Goal: Task Accomplishment & Management: Complete application form

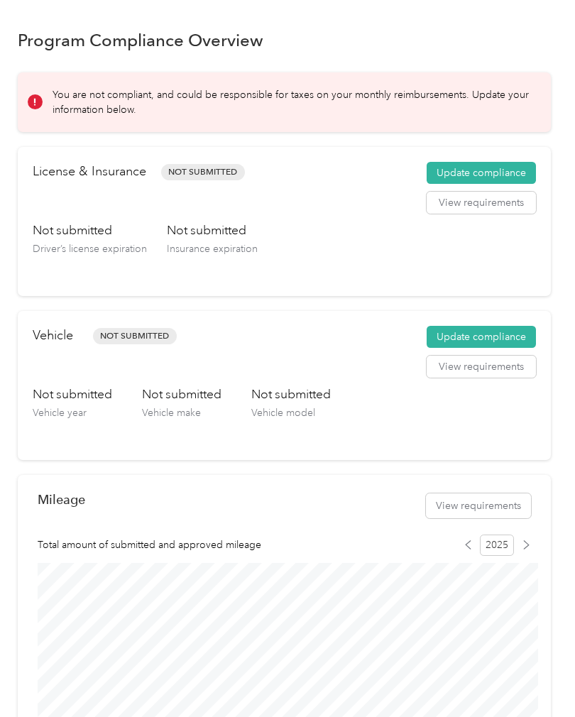
click at [479, 178] on button "Update compliance" at bounding box center [481, 173] width 109 height 23
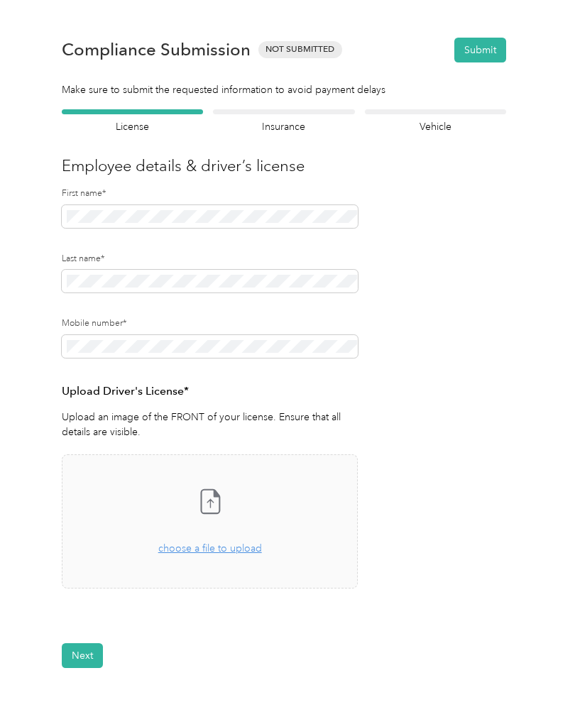
click at [211, 550] on span "choose a file to upload" at bounding box center [210, 549] width 104 height 12
click at [327, 633] on button "View" at bounding box center [321, 630] width 22 height 10
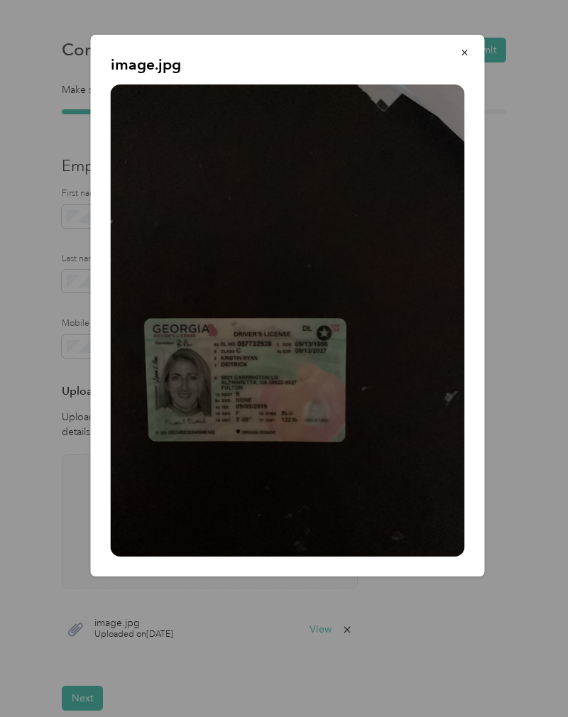
click at [465, 51] on icon "button" at bounding box center [465, 53] width 10 height 10
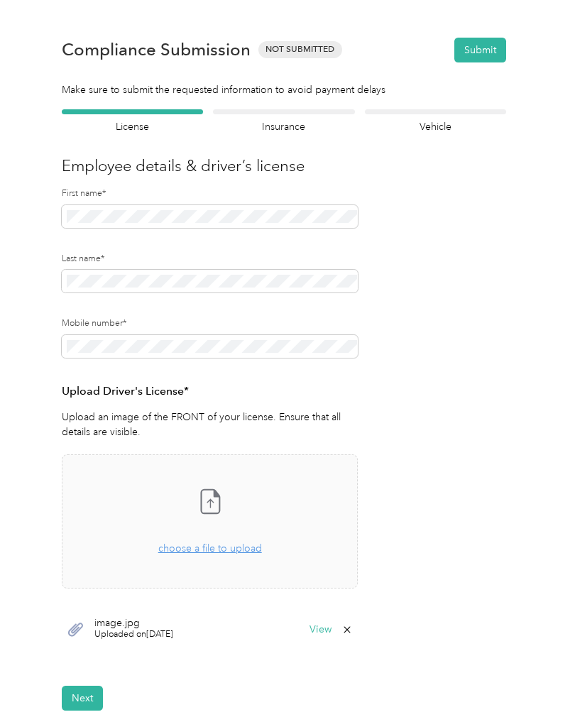
click at [86, 697] on button "Next" at bounding box center [82, 698] width 41 height 25
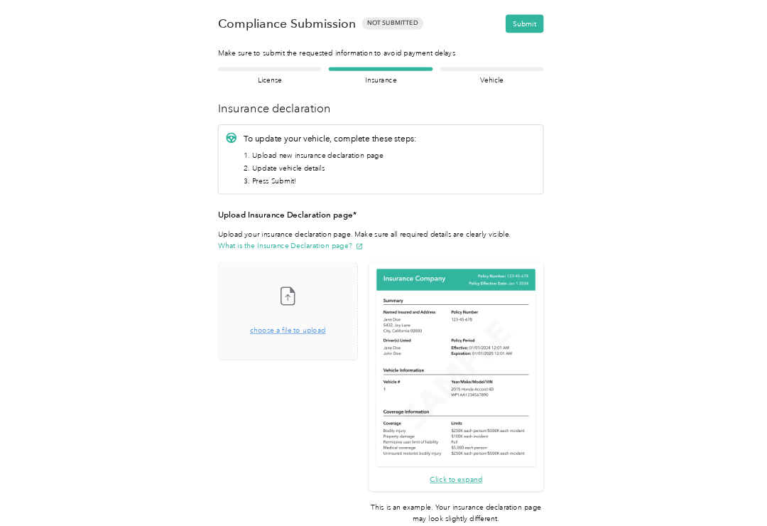
scroll to position [18, 0]
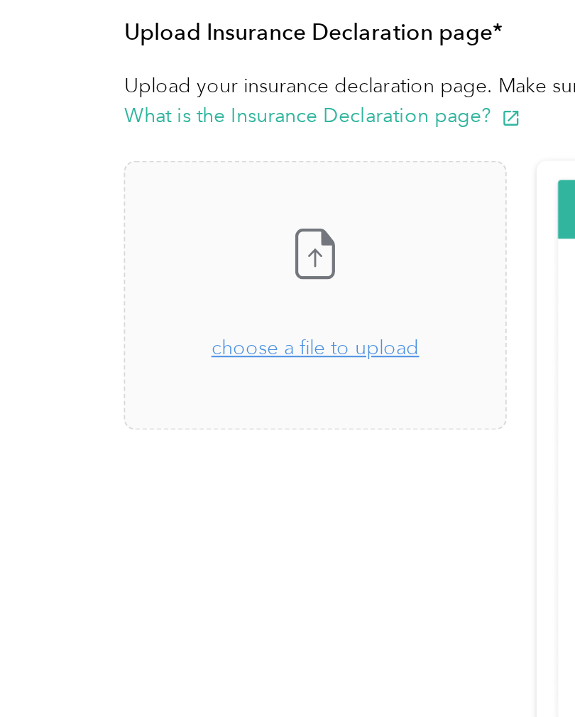
click at [158, 445] on span "choose a file to upload" at bounding box center [157, 451] width 104 height 12
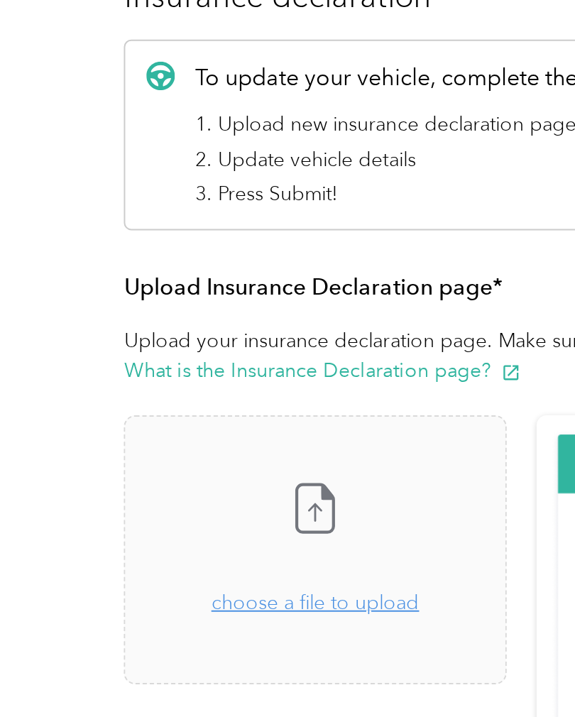
scroll to position [0, 0]
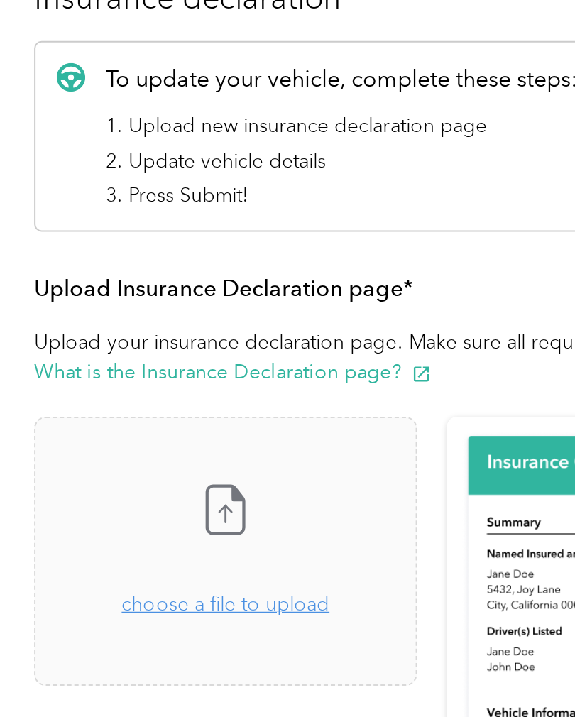
click at [105, 462] on span "choose a file to upload" at bounding box center [157, 468] width 104 height 12
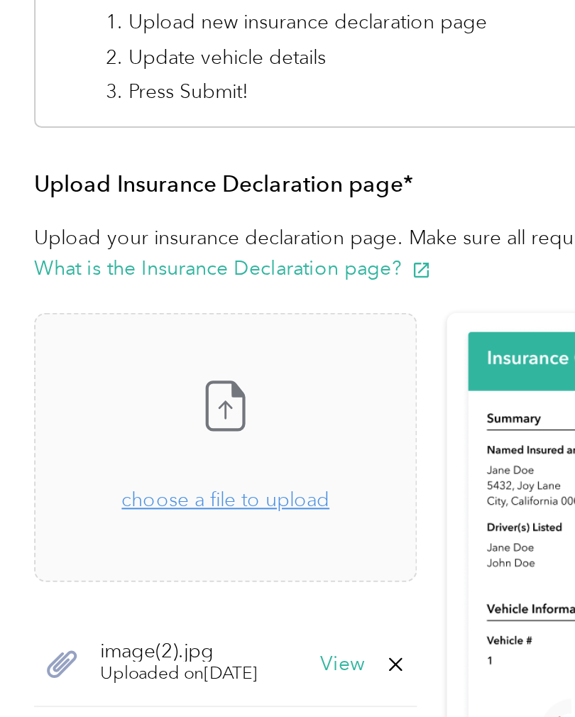
scroll to position [54, 0]
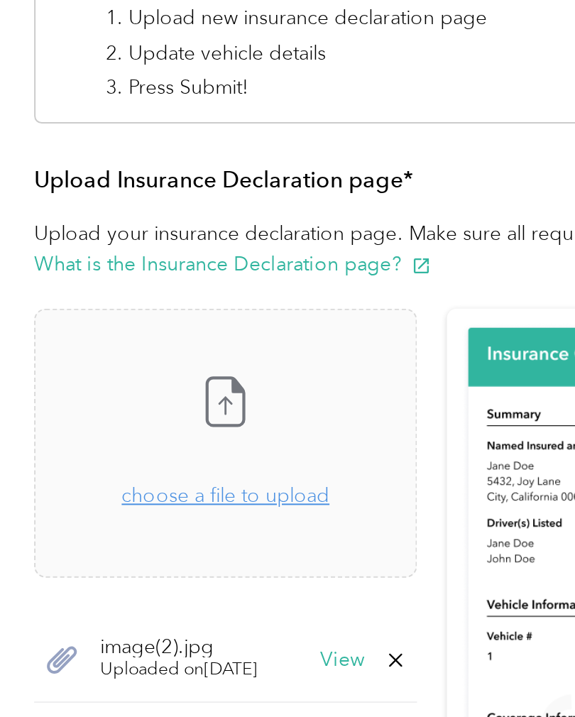
click at [153, 408] on span "choose a file to upload" at bounding box center [157, 414] width 104 height 12
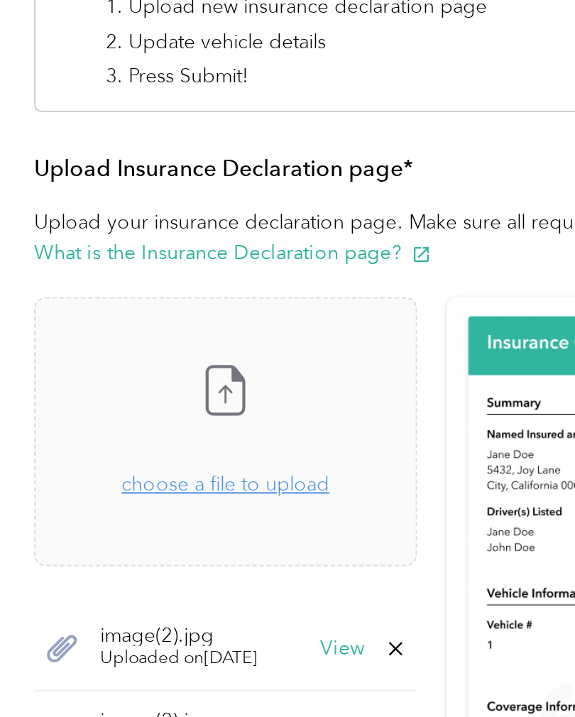
scroll to position [58, 0]
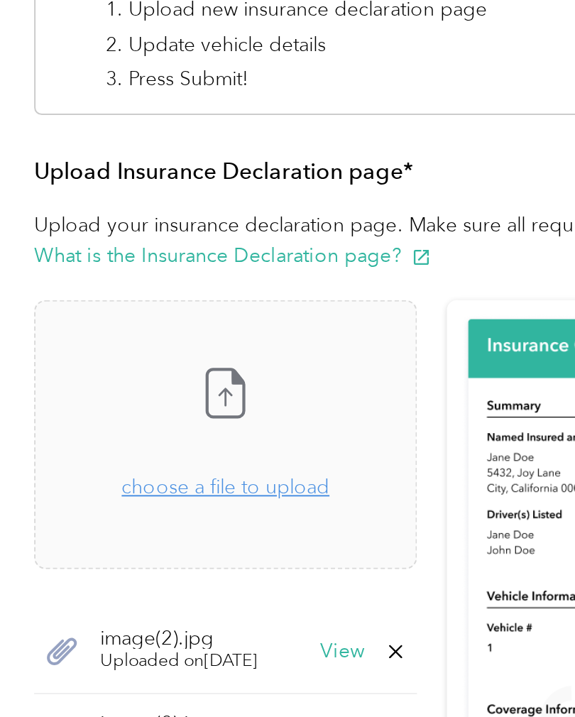
click at [152, 404] on span "choose a file to upload" at bounding box center [157, 410] width 104 height 12
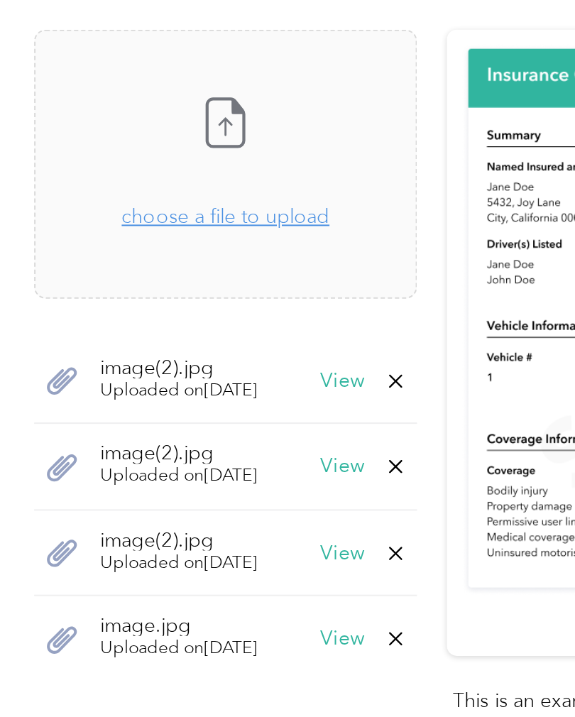
scroll to position [192, 0]
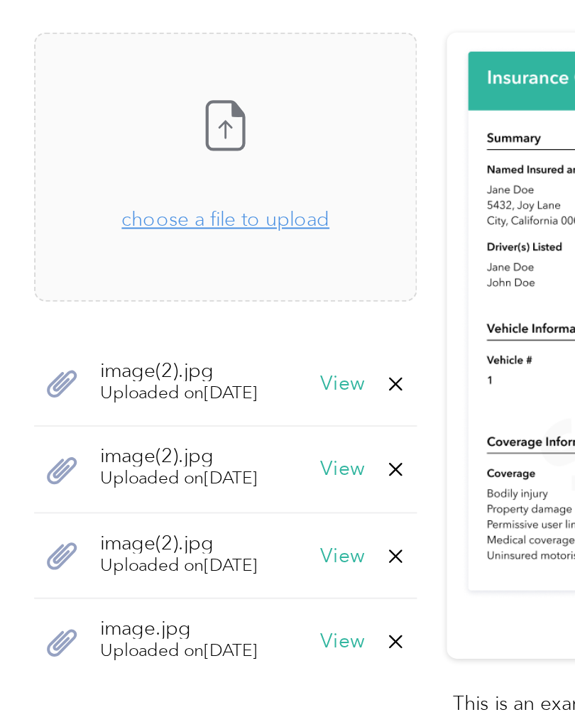
click at [161, 271] on span "choose a file to upload" at bounding box center [157, 277] width 104 height 12
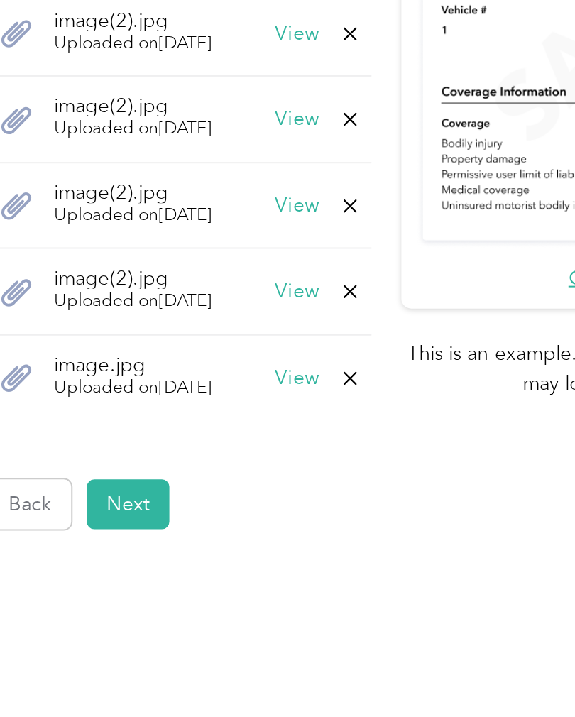
scroll to position [50, 0]
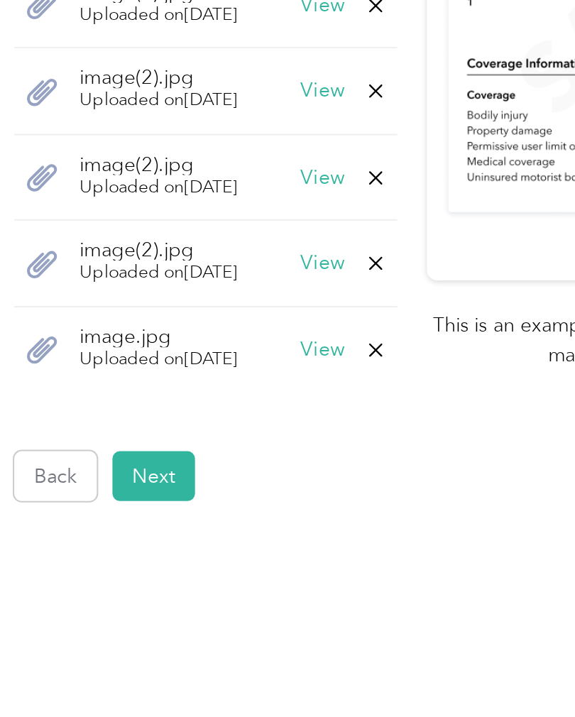
click at [111, 581] on button "Next" at bounding box center [131, 593] width 41 height 25
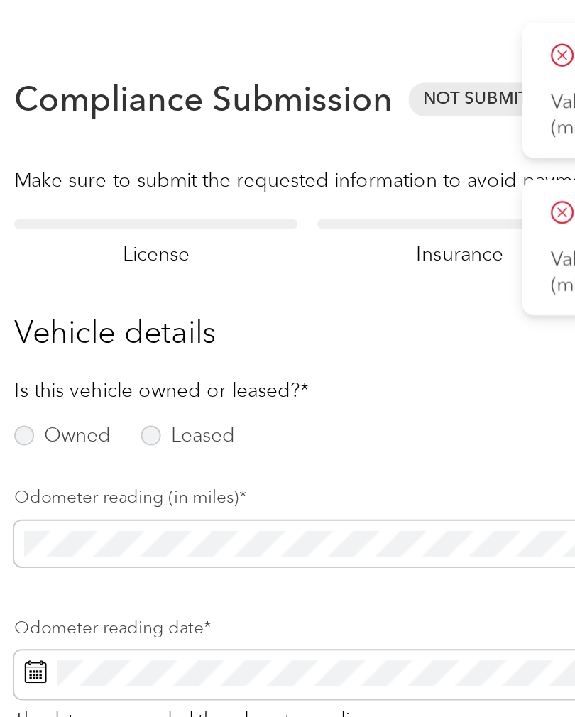
click at [62, 218] on label "Owned" at bounding box center [86, 217] width 48 height 10
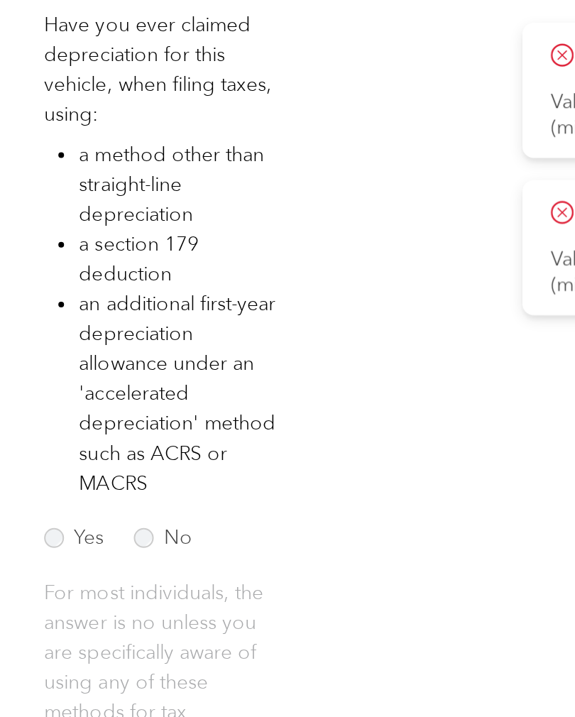
scroll to position [237, 0]
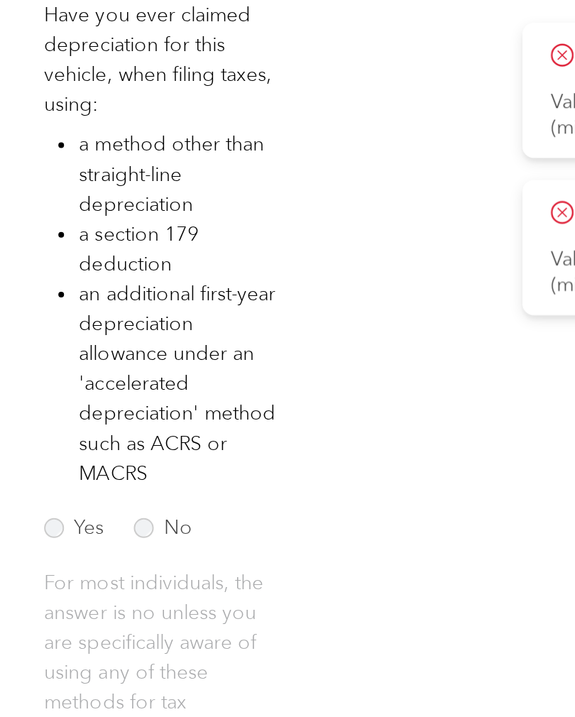
click at [121, 263] on label "No" at bounding box center [135, 263] width 29 height 10
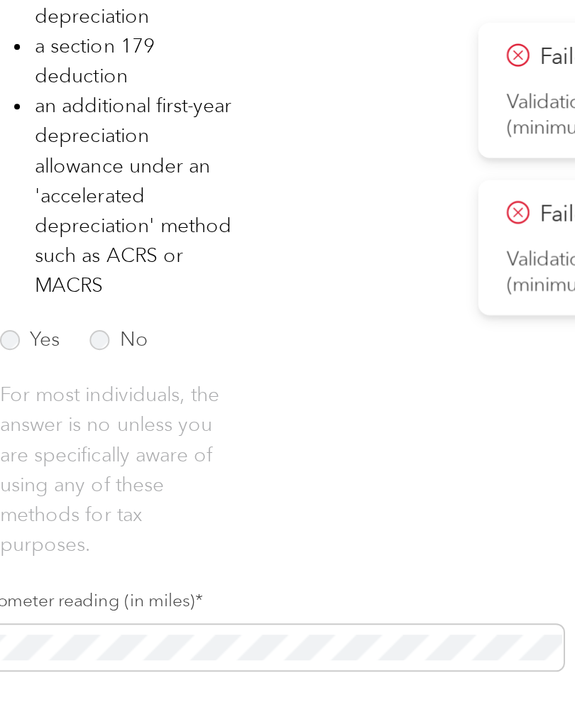
scroll to position [0, 0]
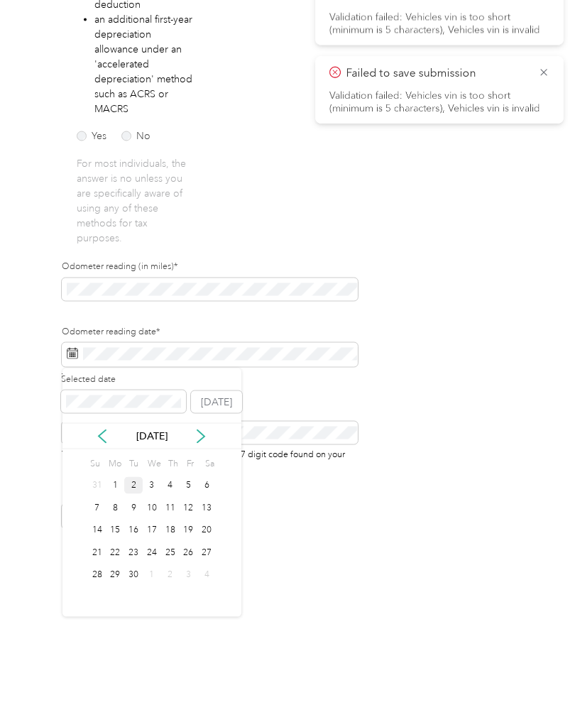
click at [121, 511] on div "1" at bounding box center [116, 520] width 18 height 18
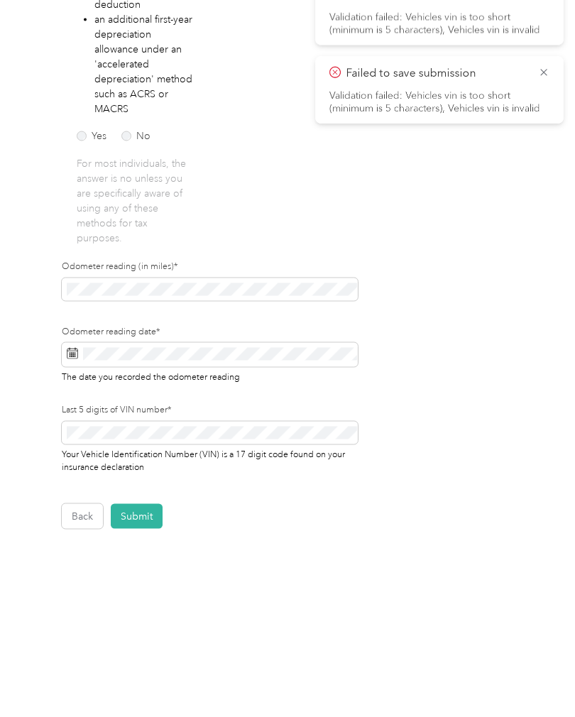
scroll to position [34, 0]
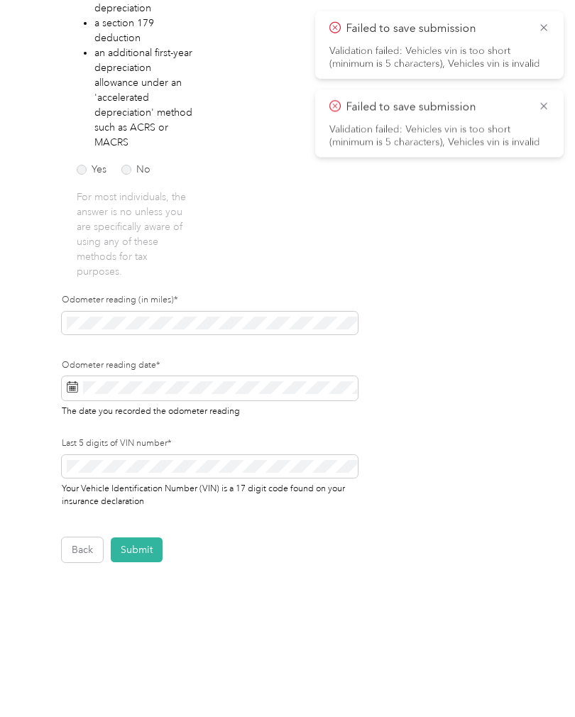
click at [66, 376] on span at bounding box center [210, 388] width 296 height 24
click at [141, 538] on button "Submit" at bounding box center [137, 550] width 52 height 25
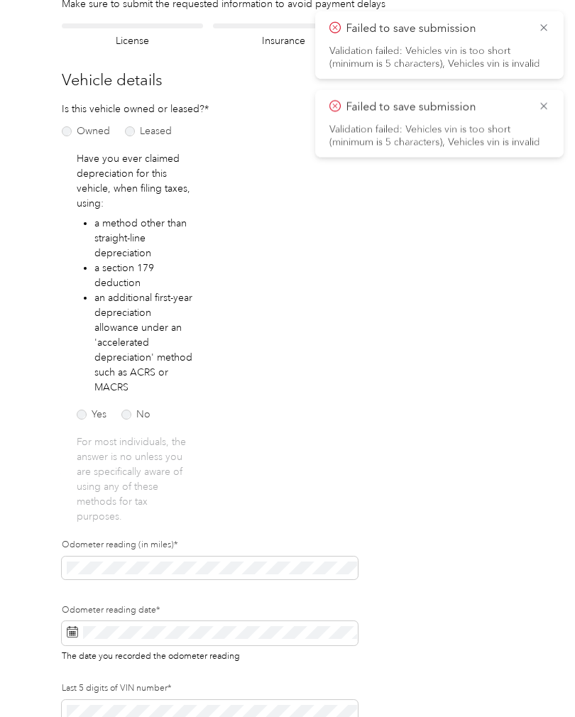
scroll to position [1, 0]
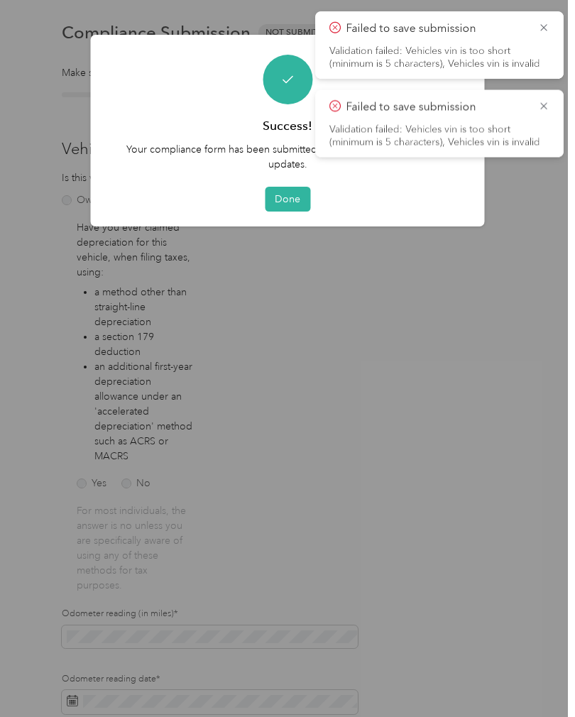
click at [282, 200] on button "Done" at bounding box center [287, 199] width 45 height 25
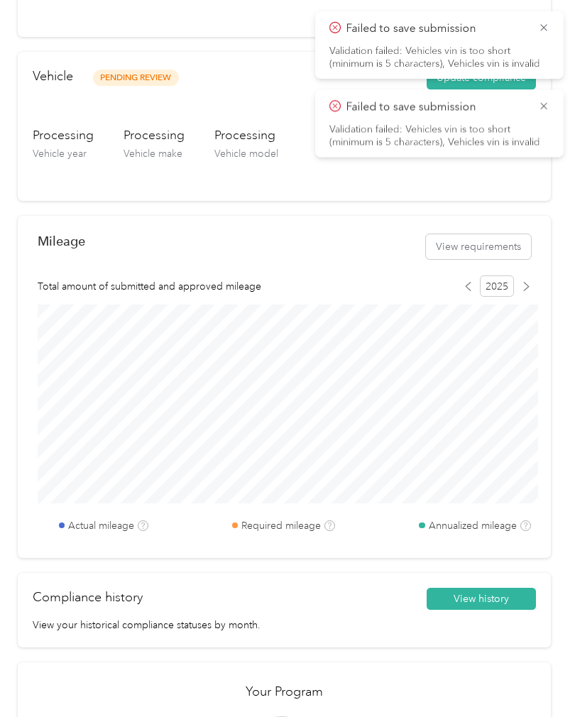
scroll to position [372, 0]
click at [501, 253] on button "View requirements" at bounding box center [478, 246] width 105 height 25
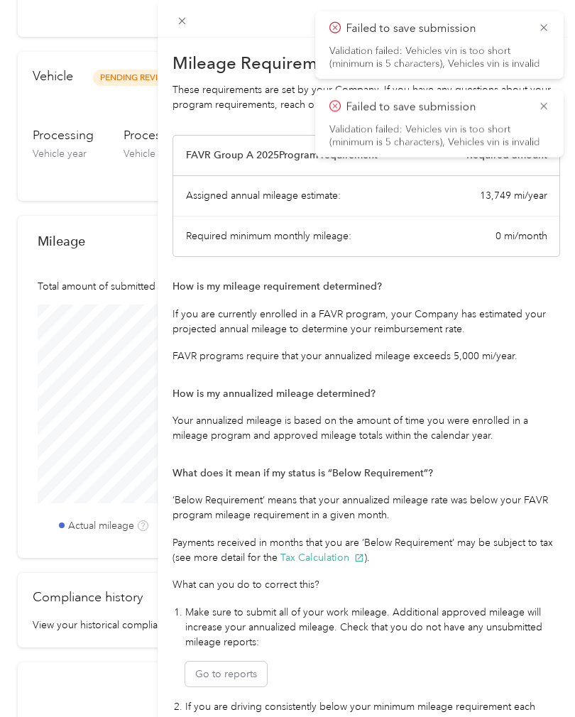
click at [543, 24] on icon at bounding box center [543, 27] width 11 height 13
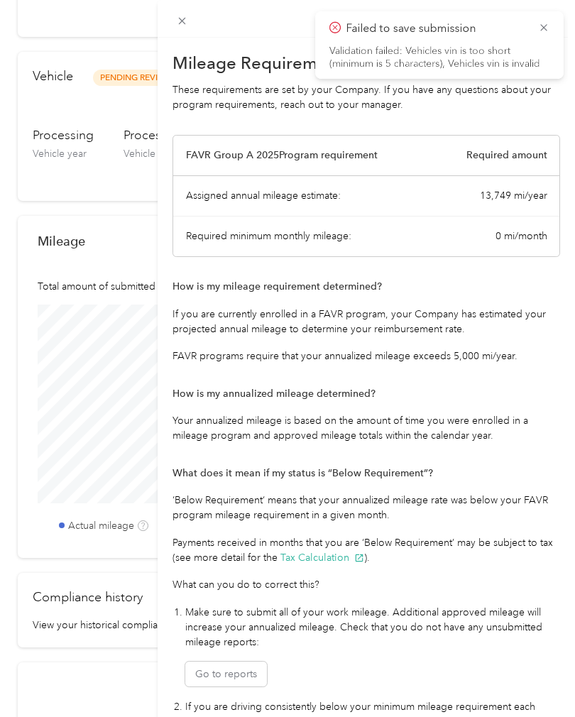
click at [543, 32] on icon at bounding box center [543, 27] width 11 height 13
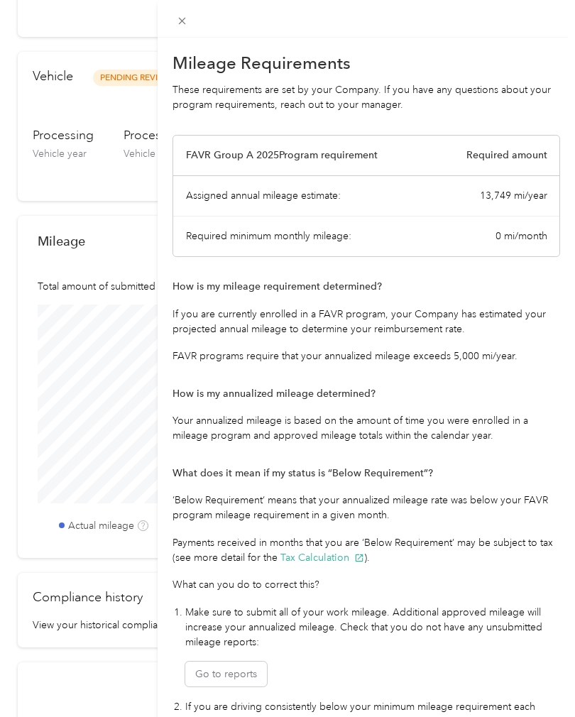
scroll to position [0, 0]
click at [168, 23] on div at bounding box center [367, 19] width 418 height 38
click at [177, 26] on icon at bounding box center [182, 21] width 12 height 12
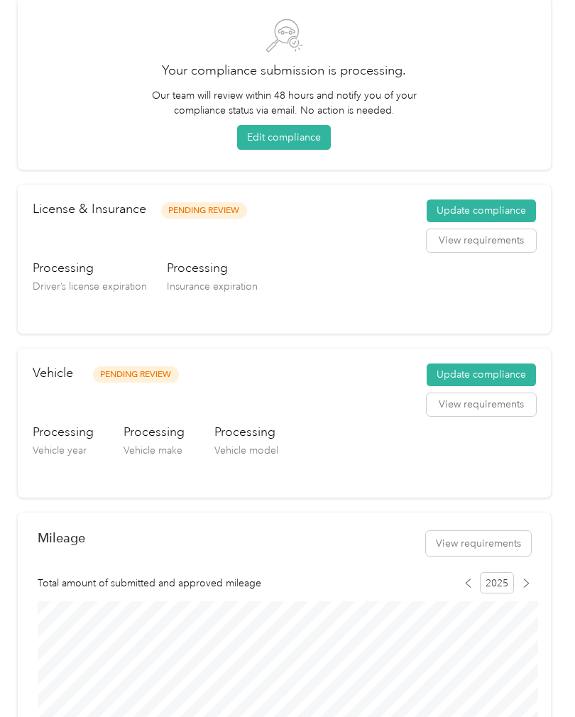
scroll to position [73, 0]
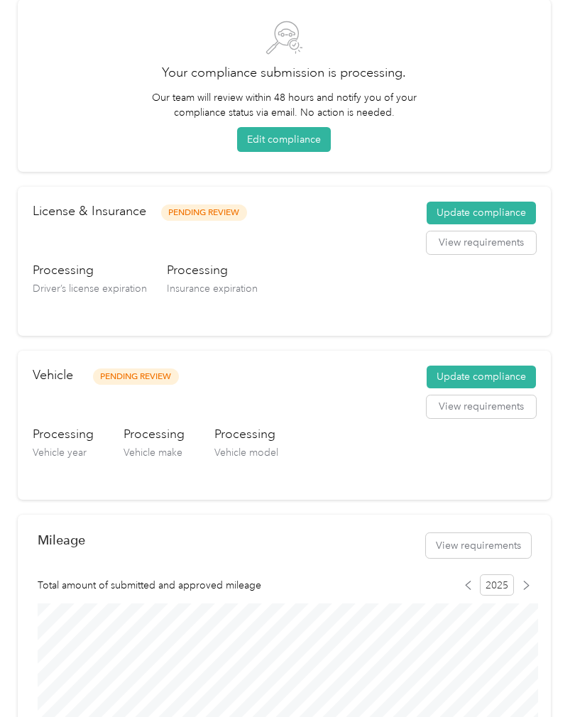
click at [494, 410] on button "View requirements" at bounding box center [481, 407] width 109 height 23
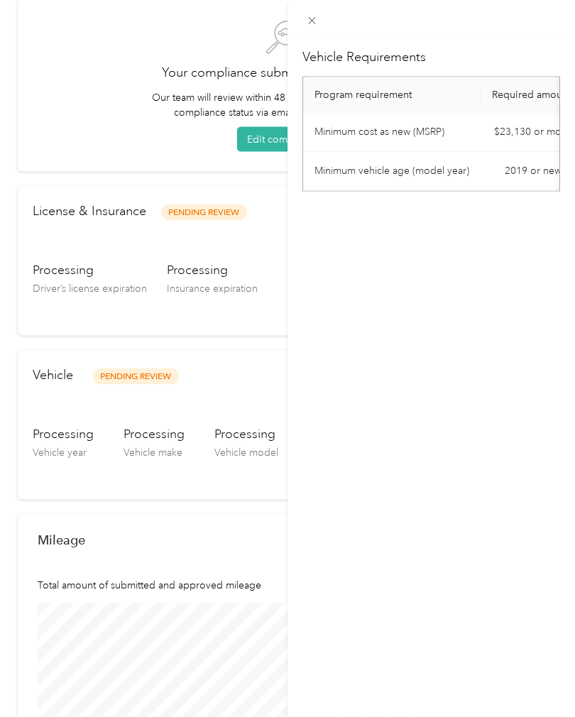
scroll to position [0, 0]
click at [317, 27] on icon at bounding box center [312, 21] width 12 height 12
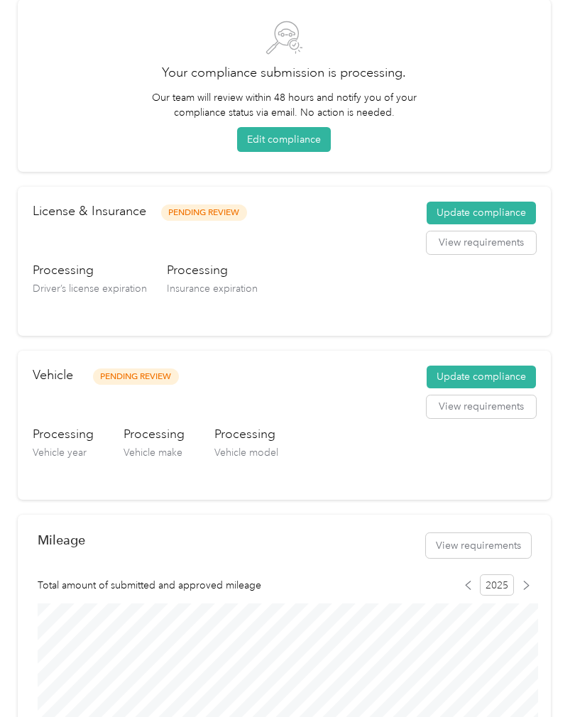
click at [286, 143] on button "Edit compliance" at bounding box center [284, 139] width 94 height 25
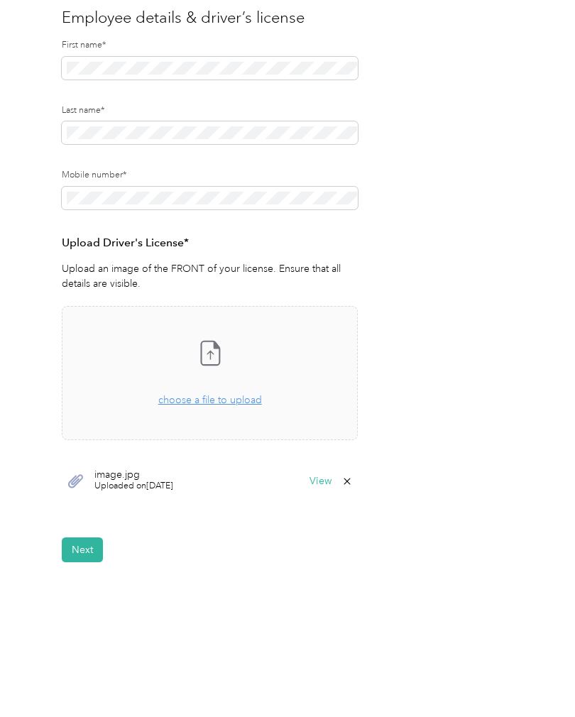
scroll to position [148, 0]
click at [77, 557] on button "Next" at bounding box center [82, 550] width 41 height 25
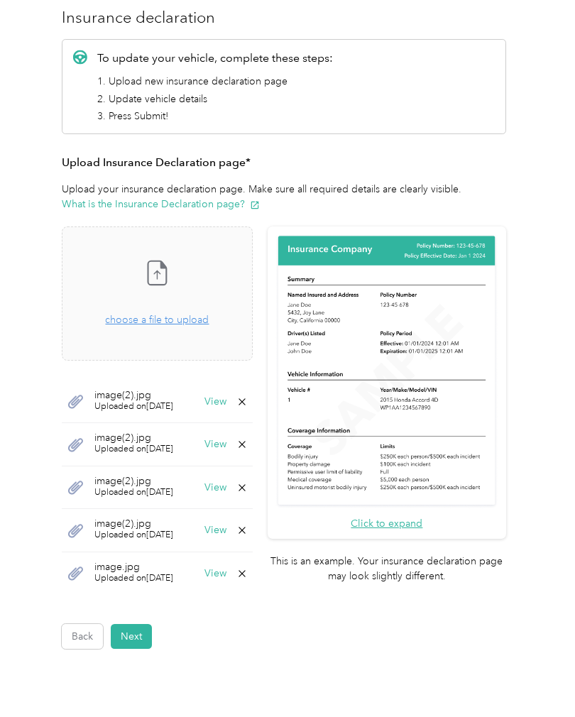
click at [138, 636] on button "Next" at bounding box center [131, 636] width 41 height 25
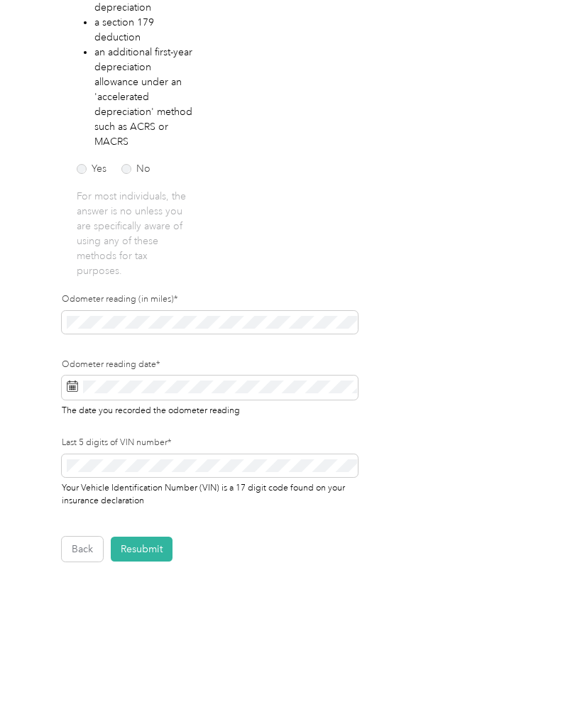
scroll to position [331, 0]
click at [163, 548] on button "Resubmit" at bounding box center [142, 550] width 62 height 25
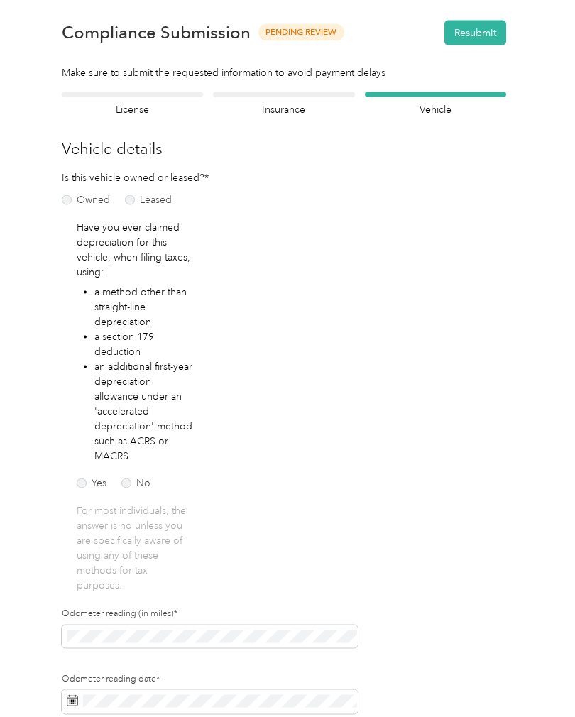
scroll to position [1, 0]
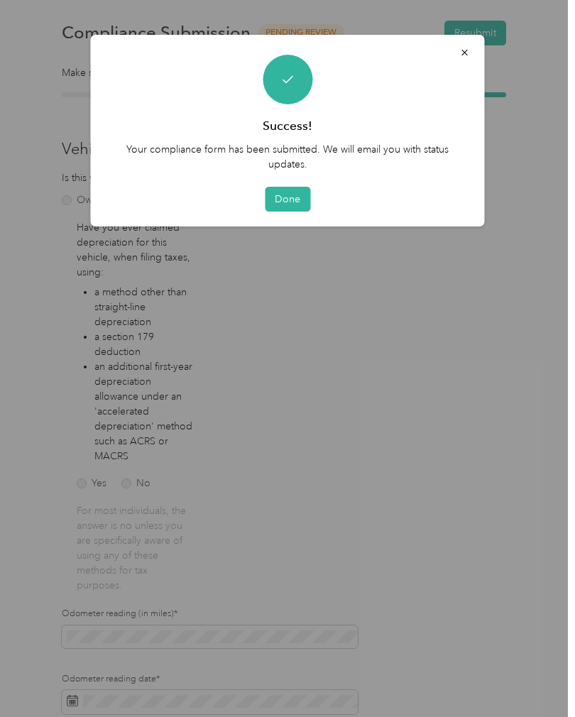
click at [295, 202] on button "Done" at bounding box center [287, 199] width 45 height 25
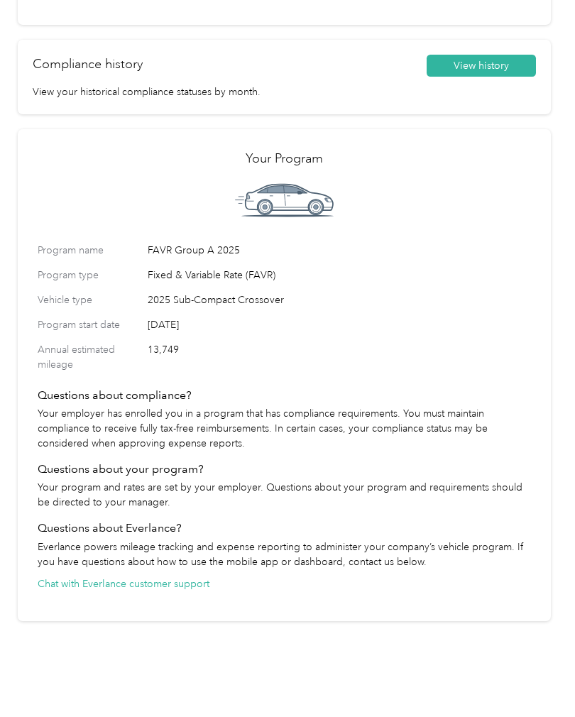
scroll to position [905, 0]
